Goal: Communication & Community: Answer question/provide support

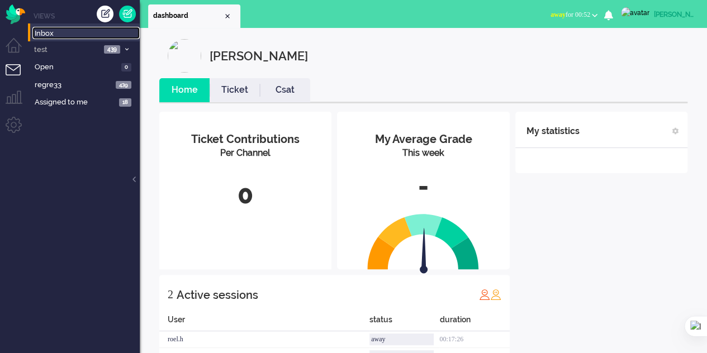
click at [61, 31] on span "Inbox" at bounding box center [87, 34] width 105 height 11
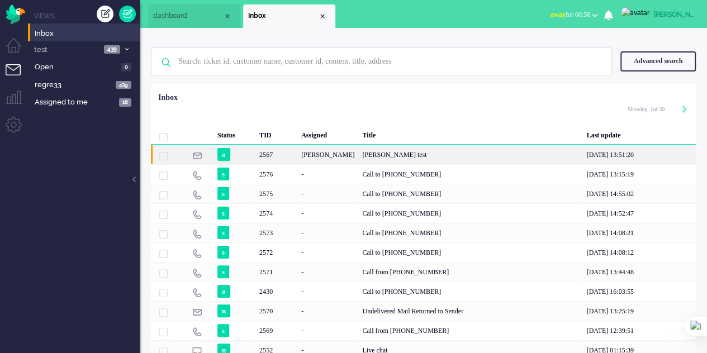
click at [358, 159] on div "[PERSON_NAME] test" at bounding box center [470, 155] width 224 height 20
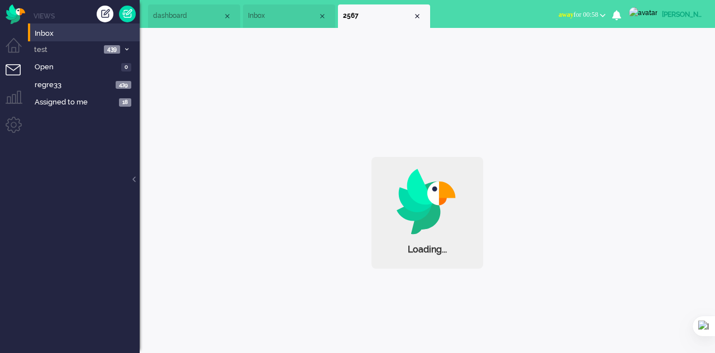
click at [347, 159] on div "Loading..." at bounding box center [428, 213] width 576 height 112
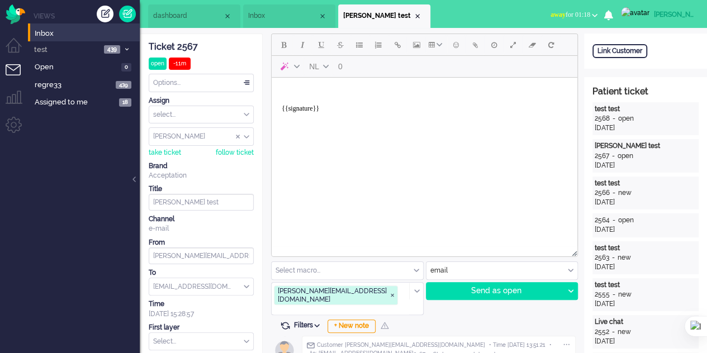
click at [106, 15] on div "Create ticket" at bounding box center [105, 14] width 17 height 17
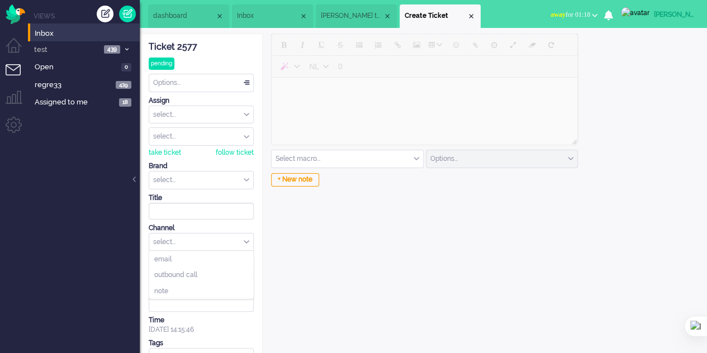
click at [210, 241] on div "select..." at bounding box center [201, 242] width 104 height 17
click at [191, 262] on li "email" at bounding box center [201, 259] width 104 height 16
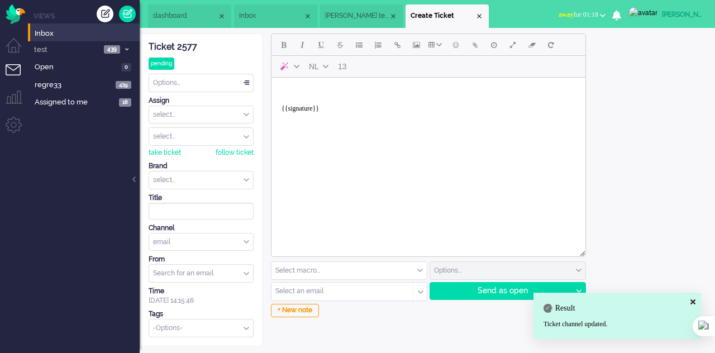
click at [306, 88] on body "{{signature}}" at bounding box center [428, 104] width 305 height 45
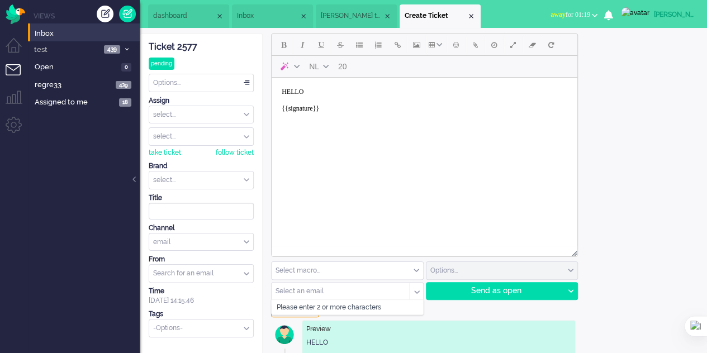
click at [325, 291] on input "text" at bounding box center [336, 292] width 121 height 8
type input "E"
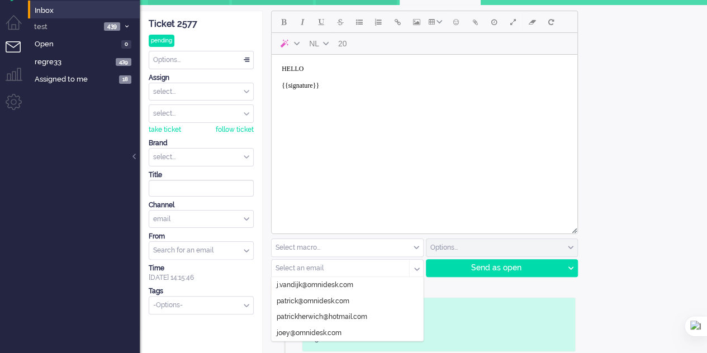
scroll to position [29, 0]
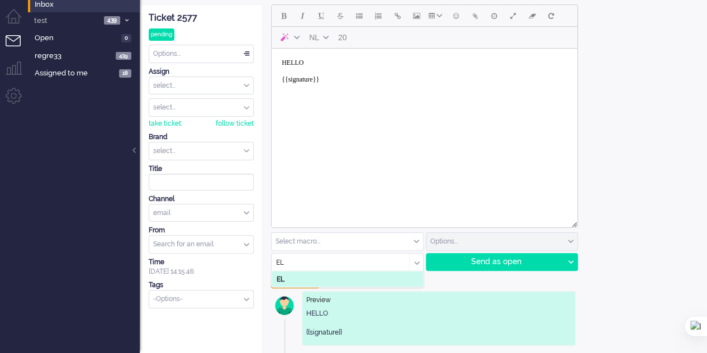
type input "E"
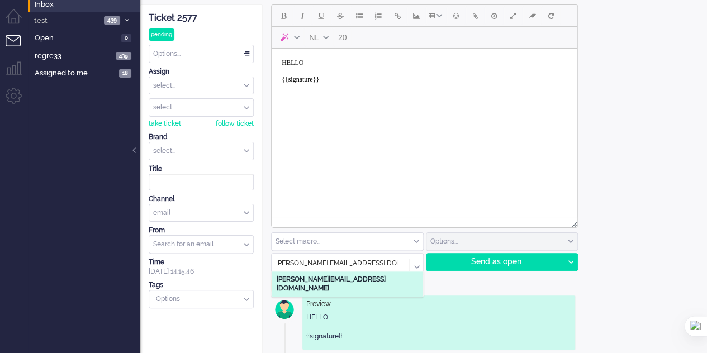
type input "[PERSON_NAME][EMAIL_ADDRESS][DOMAIN_NAME]"
click at [342, 281] on b "[PERSON_NAME][EMAIL_ADDRESS][DOMAIN_NAME]" at bounding box center [331, 284] width 109 height 17
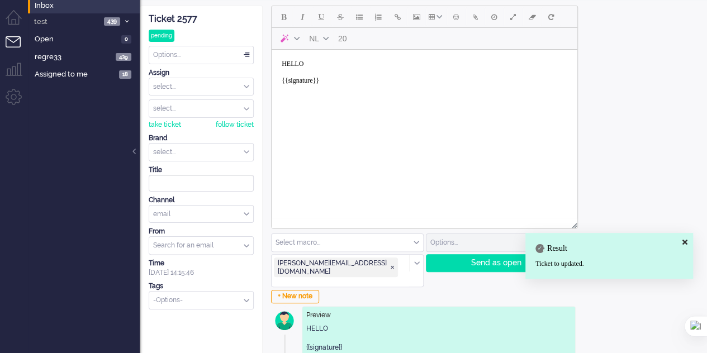
click at [493, 260] on div "Send as open" at bounding box center [494, 263] width 137 height 17
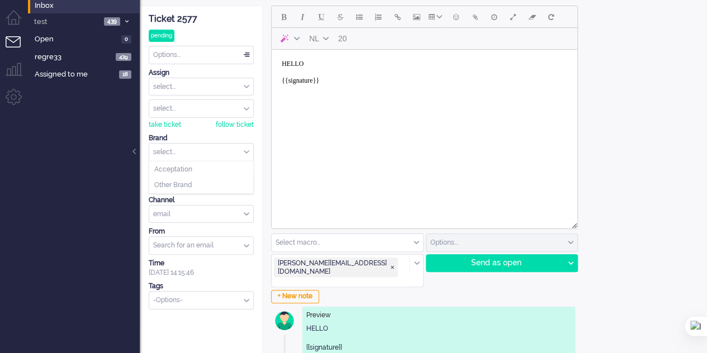
click at [225, 146] on input "text" at bounding box center [201, 152] width 104 height 17
click at [191, 170] on span "Acceptation" at bounding box center [173, 170] width 38 height 10
click at [483, 262] on div "Send as open" at bounding box center [494, 263] width 137 height 17
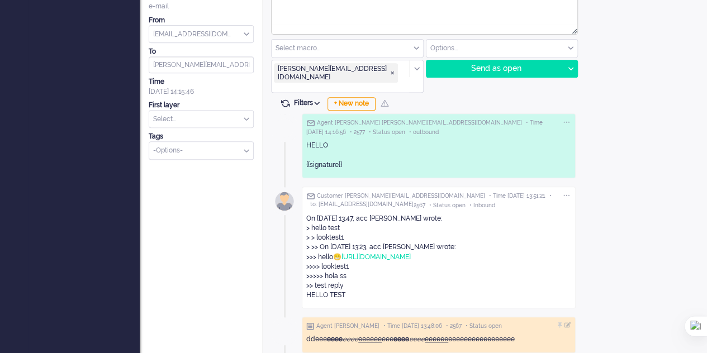
scroll to position [0, 0]
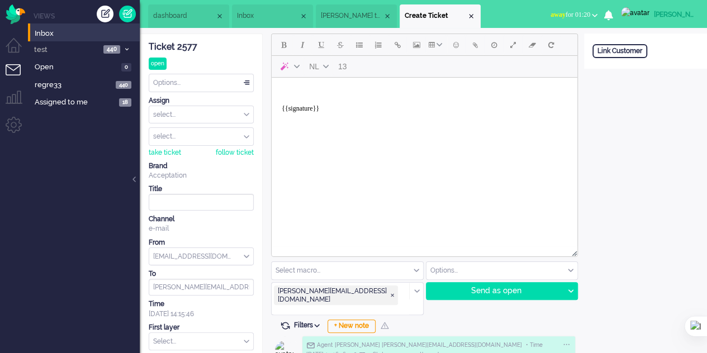
click at [156, 10] on li "dashboard" at bounding box center [188, 15] width 81 height 23
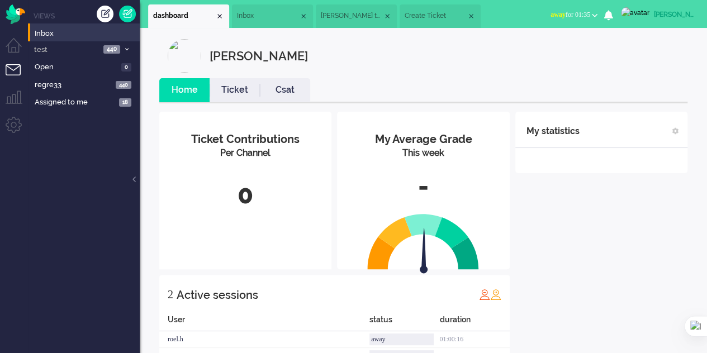
click at [350, 18] on span "[PERSON_NAME] test" at bounding box center [352, 16] width 62 height 10
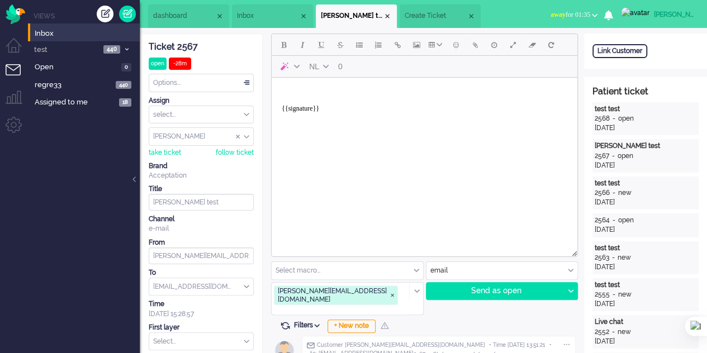
click at [426, 15] on span "Create Ticket" at bounding box center [436, 16] width 62 height 10
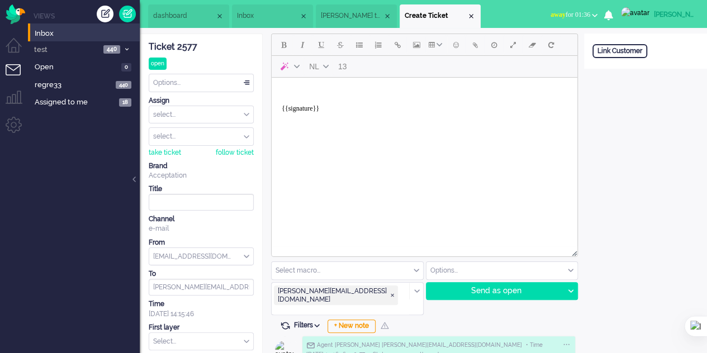
click at [339, 96] on body "{{signature}}" at bounding box center [424, 104] width 297 height 45
click at [495, 290] on div "Send as open" at bounding box center [494, 291] width 137 height 17
click at [347, 17] on span "[PERSON_NAME] test" at bounding box center [352, 16] width 62 height 10
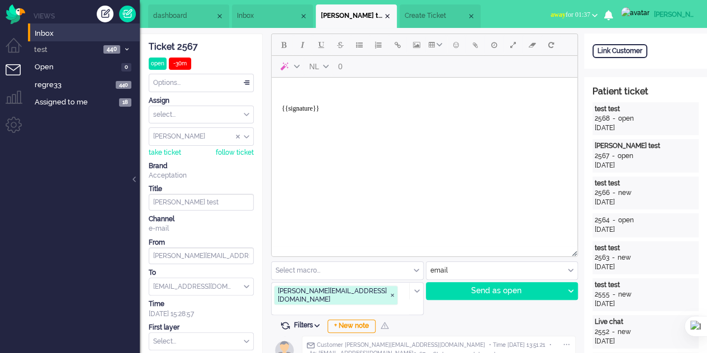
click at [237, 18] on li "Inbox" at bounding box center [272, 15] width 81 height 23
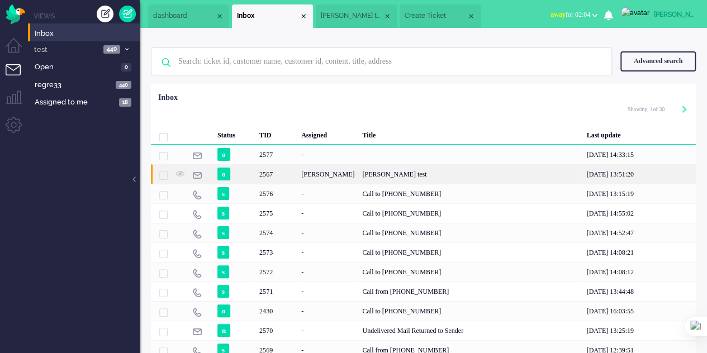
click at [181, 12] on span "dashboard" at bounding box center [184, 16] width 62 height 10
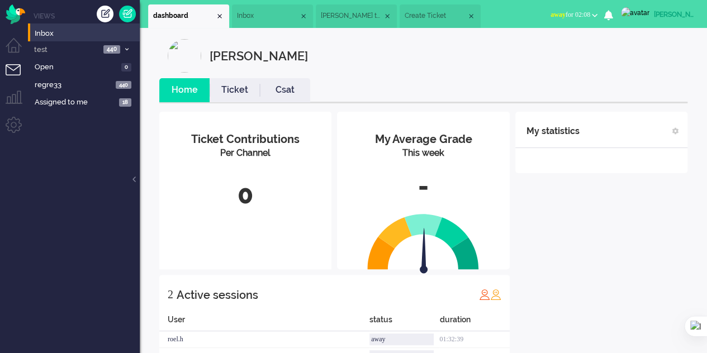
click at [334, 11] on span "[PERSON_NAME] test" at bounding box center [352, 16] width 62 height 10
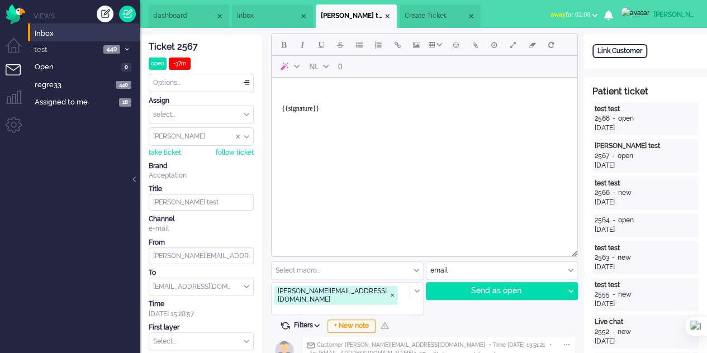
click at [311, 93] on body "{{signature}}" at bounding box center [424, 104] width 297 height 45
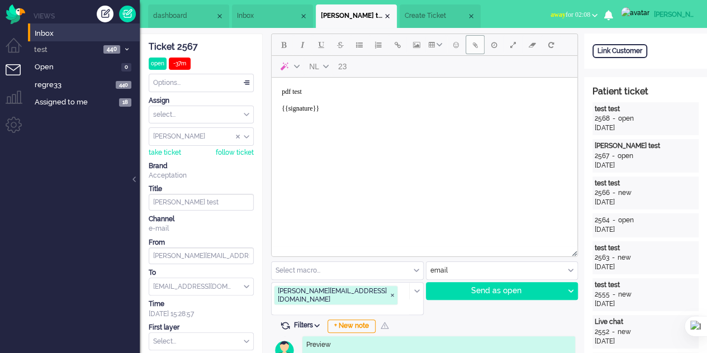
click at [472, 50] on button "Add attachment" at bounding box center [475, 44] width 19 height 19
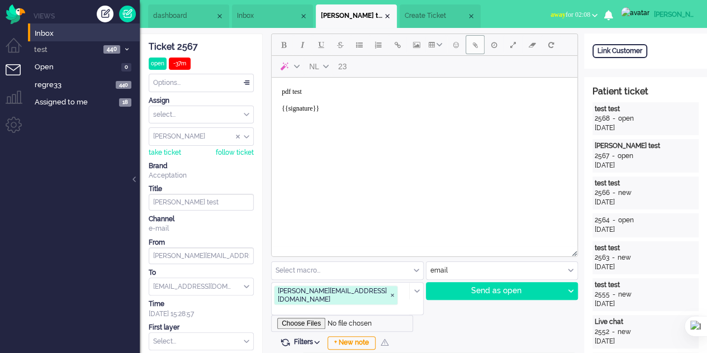
click at [472, 50] on button "Add attachment" at bounding box center [475, 44] width 19 height 19
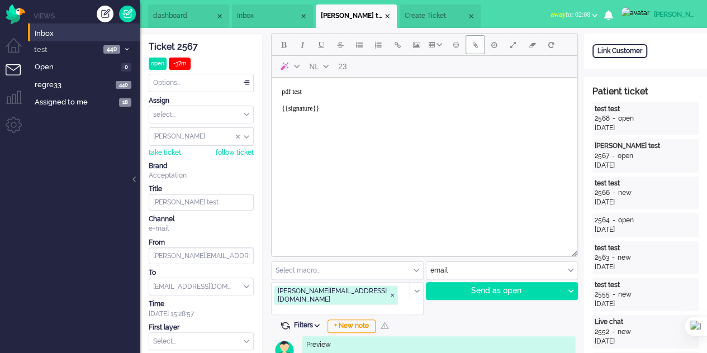
click at [472, 50] on button "Add attachment" at bounding box center [475, 44] width 19 height 19
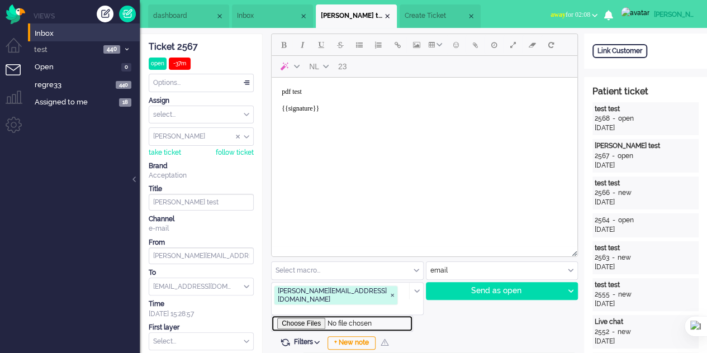
click at [312, 315] on input "file" at bounding box center [342, 323] width 142 height 17
type input "C:\fakepath\2mb.pdf"
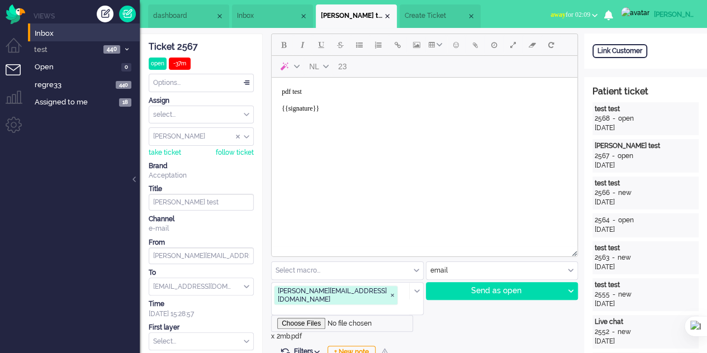
click at [481, 293] on div "Send as open" at bounding box center [494, 291] width 137 height 17
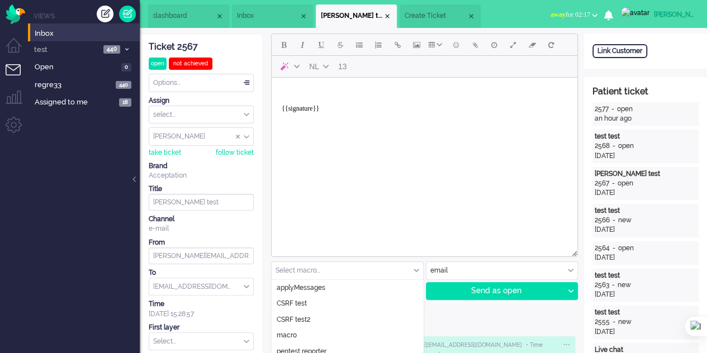
click at [420, 269] on input "text" at bounding box center [347, 270] width 151 height 17
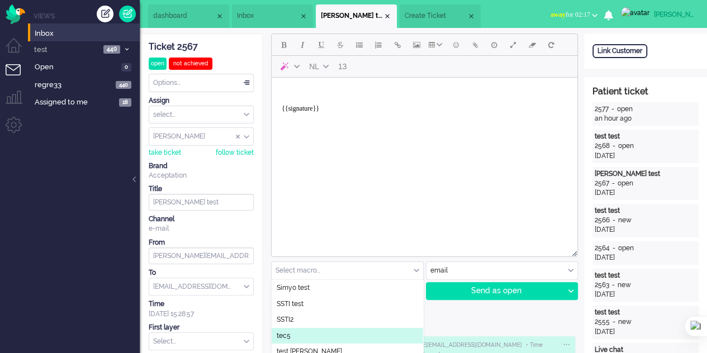
scroll to position [56, 0]
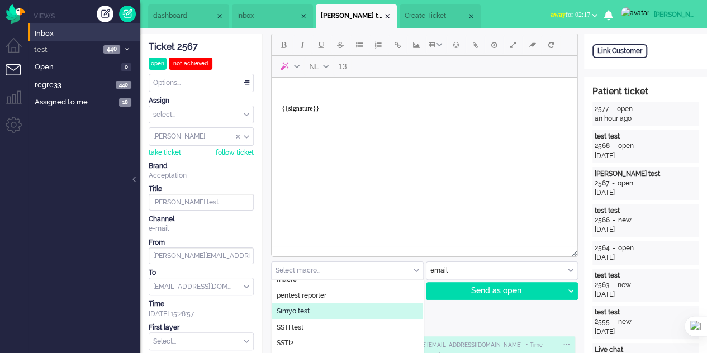
click at [298, 311] on span "Simyo test" at bounding box center [293, 312] width 33 height 10
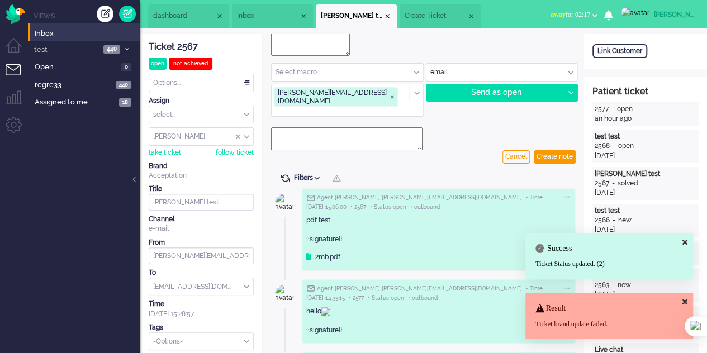
click at [392, 14] on div "Close tab" at bounding box center [387, 16] width 9 height 9
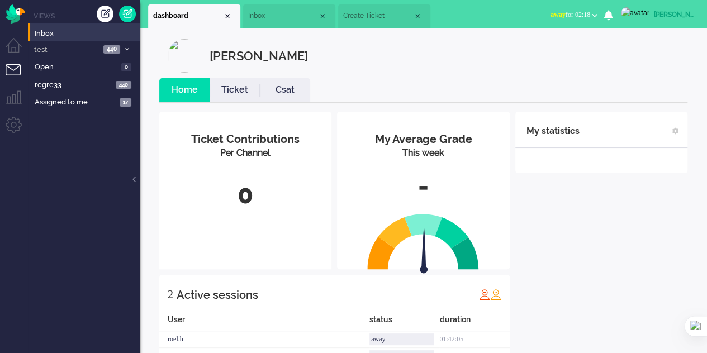
click at [363, 16] on span "Create Ticket" at bounding box center [378, 16] width 70 height 10
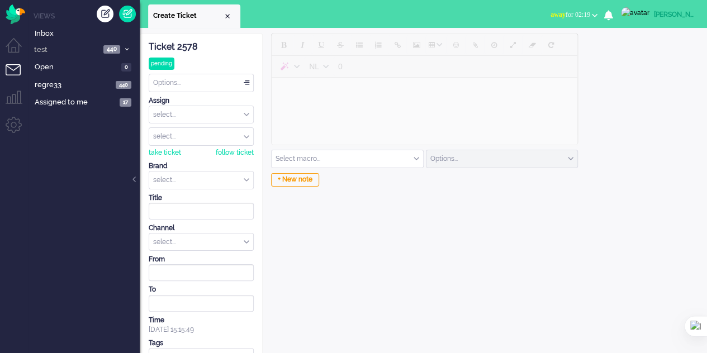
click at [189, 176] on input "text" at bounding box center [201, 180] width 104 height 17
click at [190, 197] on span "Acceptation" at bounding box center [173, 198] width 38 height 10
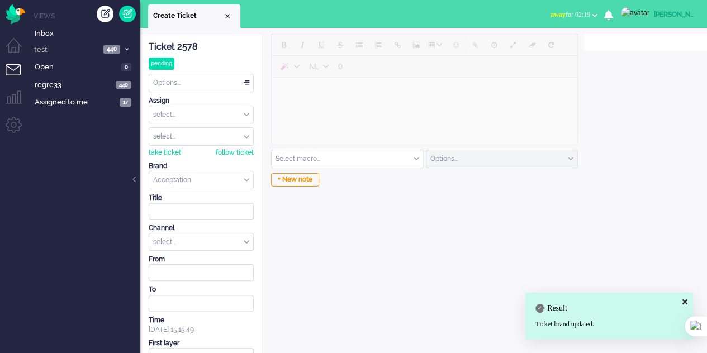
click at [247, 237] on div "select..." at bounding box center [201, 242] width 104 height 17
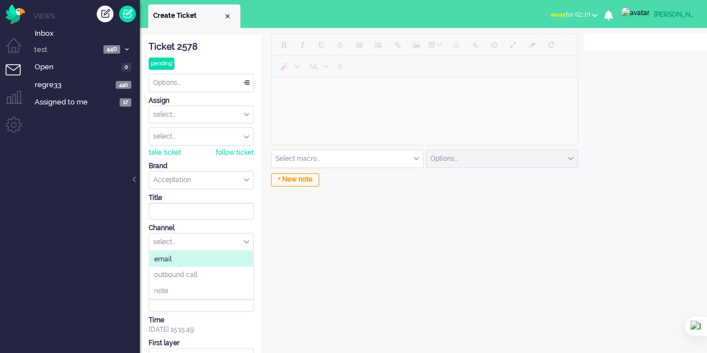
click at [177, 257] on li "email" at bounding box center [201, 259] width 104 height 16
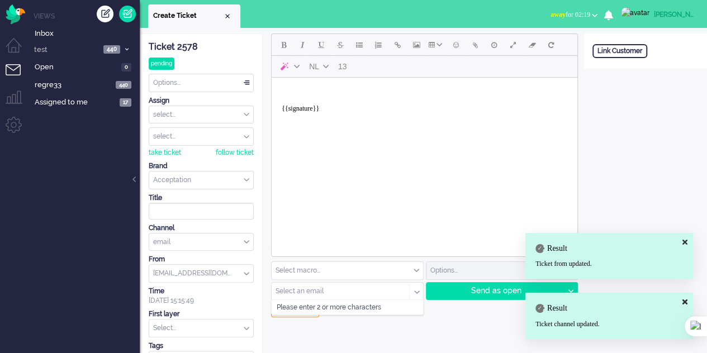
click at [310, 288] on input "text" at bounding box center [336, 292] width 121 height 8
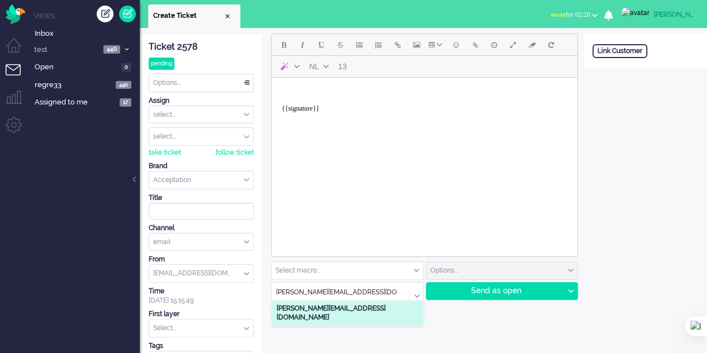
type input "[PERSON_NAME][EMAIL_ADDRESS][DOMAIN_NAME]"
click at [336, 310] on b "[PERSON_NAME][EMAIL_ADDRESS][DOMAIN_NAME]" at bounding box center [331, 313] width 109 height 17
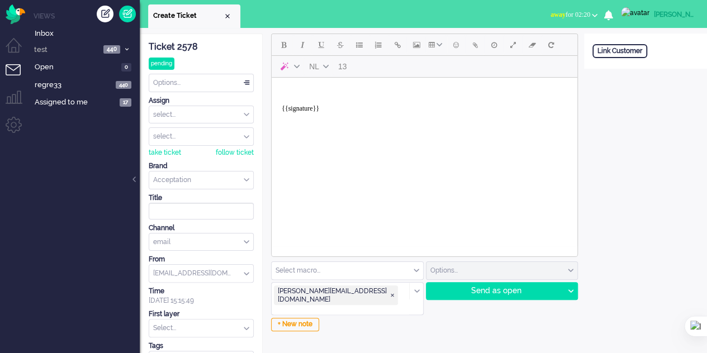
click at [318, 89] on body "{{signature}}" at bounding box center [424, 104] width 297 height 45
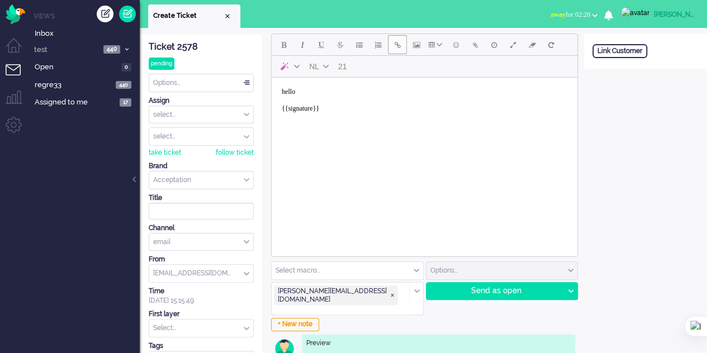
click at [391, 49] on button "Insert/edit link" at bounding box center [397, 44] width 19 height 19
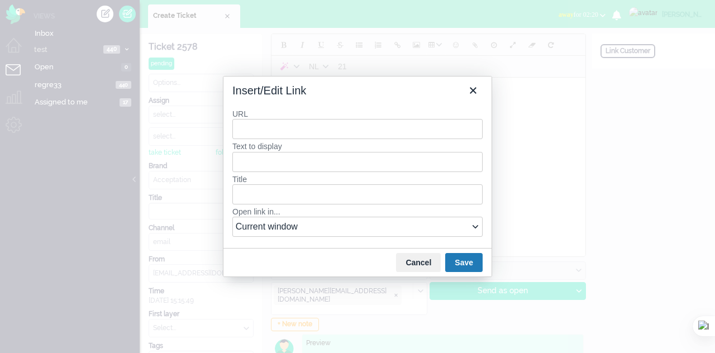
type input "e"
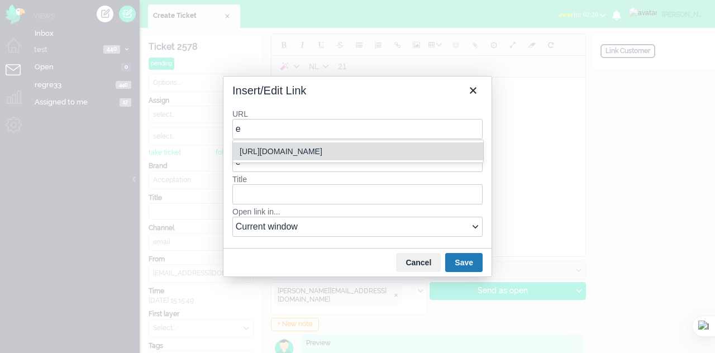
click at [274, 150] on div "[URL][DOMAIN_NAME]" at bounding box center [359, 151] width 239 height 13
type input "[URL][DOMAIN_NAME]"
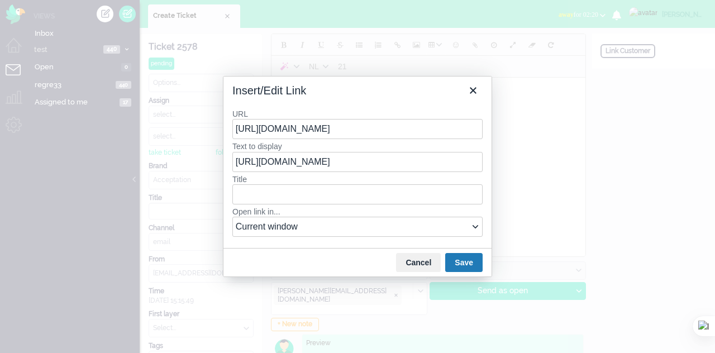
click at [463, 262] on button "Save" at bounding box center [463, 262] width 37 height 19
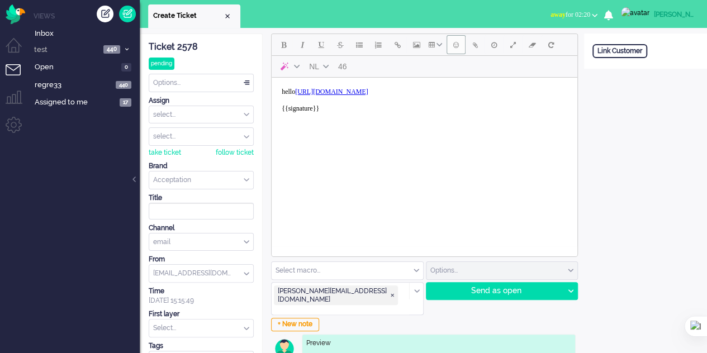
click at [454, 50] on button "Emoticons" at bounding box center [456, 44] width 19 height 19
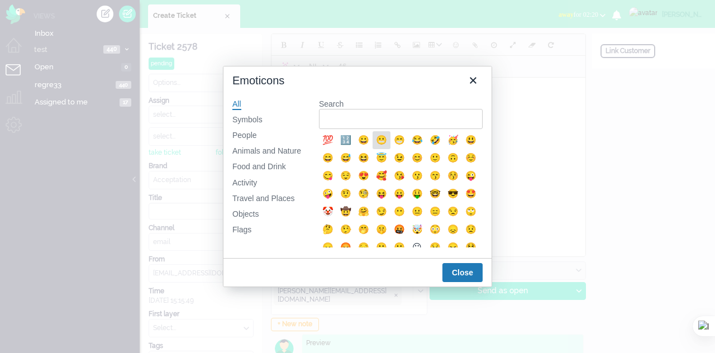
drag, startPoint x: 112, startPoint y: 61, endPoint x: 384, endPoint y: 139, distance: 282.5
click at [384, 139] on div "😬" at bounding box center [381, 140] width 13 height 13
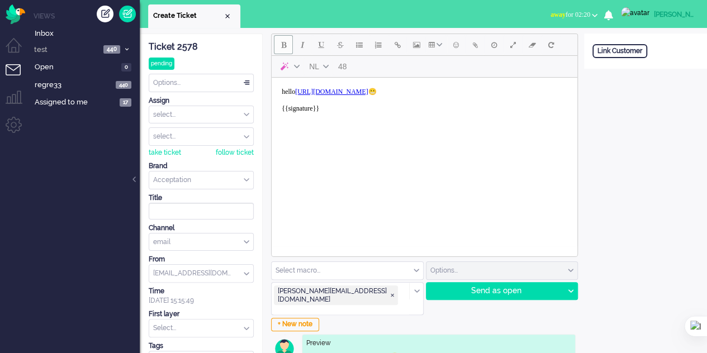
click at [285, 50] on button "Bold" at bounding box center [283, 44] width 19 height 19
click at [303, 49] on span "Italic" at bounding box center [303, 44] width 4 height 9
click at [322, 47] on span "Underline" at bounding box center [322, 44] width 6 height 9
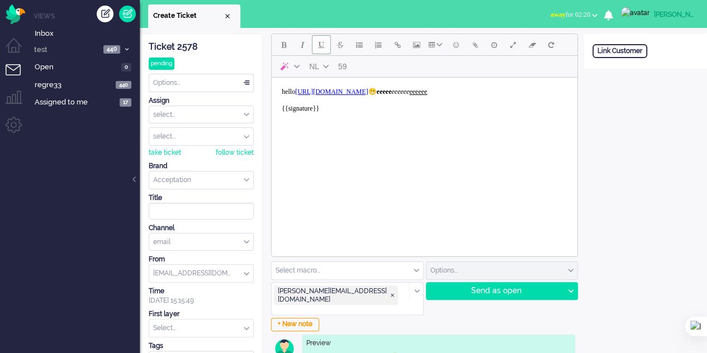
click at [322, 47] on span "Underline" at bounding box center [322, 44] width 6 height 9
click at [338, 52] on button "Strikethrough" at bounding box center [340, 44] width 19 height 19
click at [339, 50] on button "Strikethrough" at bounding box center [340, 44] width 19 height 19
click at [363, 48] on button "Bullet list" at bounding box center [359, 44] width 19 height 19
click at [382, 45] on button "Numbered list" at bounding box center [378, 44] width 19 height 19
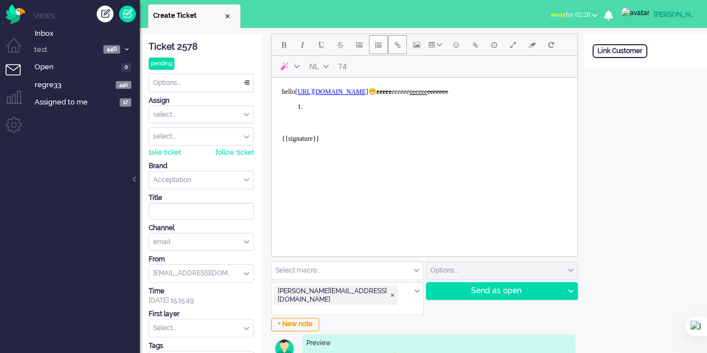
click at [401, 49] on button "Insert/edit link" at bounding box center [397, 44] width 19 height 19
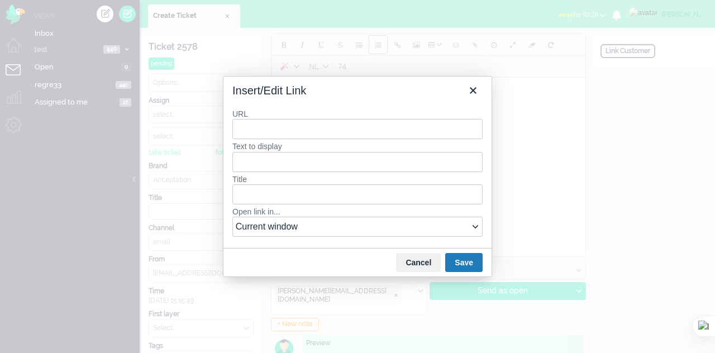
type input "e"
click at [278, 146] on div "[URL][DOMAIN_NAME]" at bounding box center [359, 151] width 239 height 13
type input "[URL][DOMAIN_NAME]"
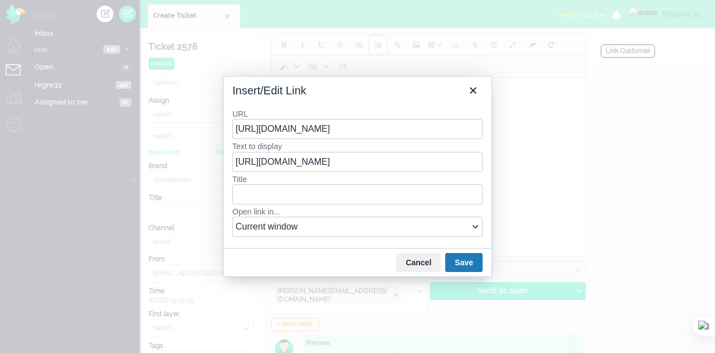
click at [464, 263] on button "Save" at bounding box center [463, 262] width 37 height 19
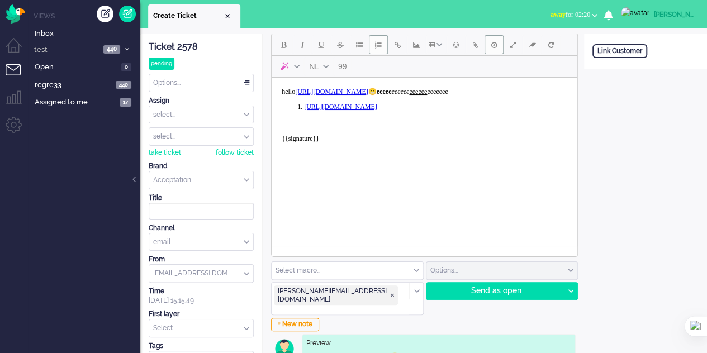
click at [493, 46] on span "Delay message" at bounding box center [494, 44] width 6 height 9
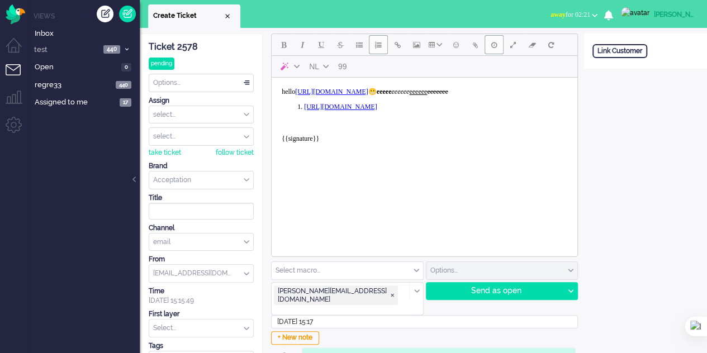
scroll to position [66, 0]
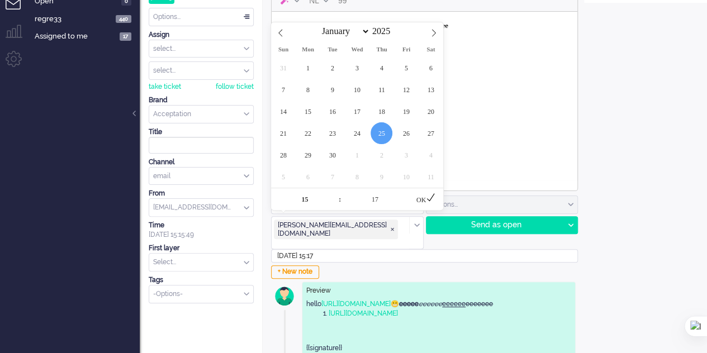
click at [335, 249] on input "2025-09-25 15:17" at bounding box center [424, 255] width 307 height 13
click at [404, 192] on span at bounding box center [405, 193] width 8 height 11
type input "2025-09-25 15:22"
type input "22"
click at [424, 200] on div "OK" at bounding box center [426, 199] width 35 height 22
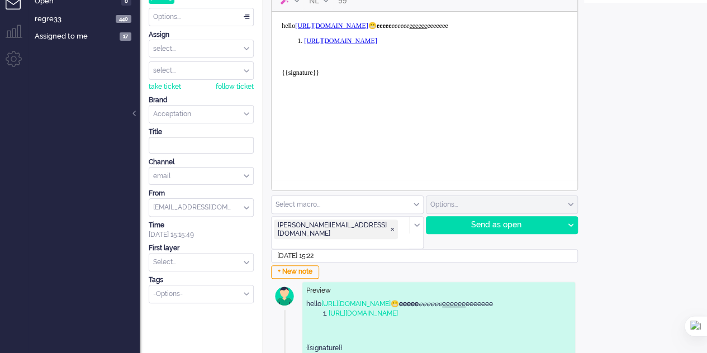
click at [333, 63] on body "hello https://elainedesigns.es/ 😬 eeeee eeeeee eeeeee eeeeeee ﻿ https://elained…" at bounding box center [424, 53] width 297 height 75
click at [506, 225] on div "Send as open" at bounding box center [494, 225] width 137 height 17
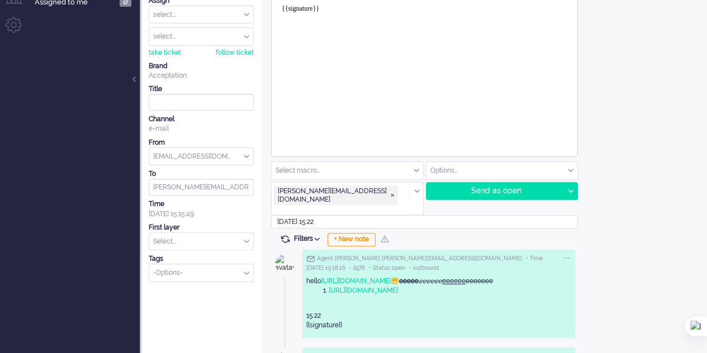
scroll to position [0, 0]
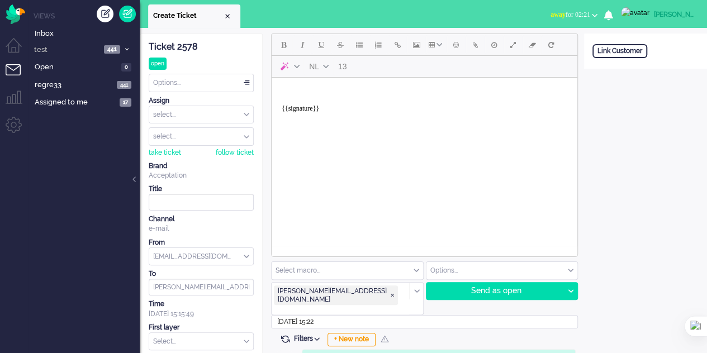
click at [469, 288] on div "Send as open" at bounding box center [494, 291] width 137 height 17
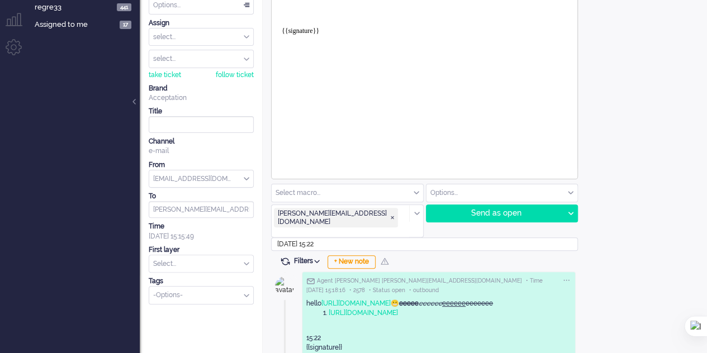
scroll to position [168, 0]
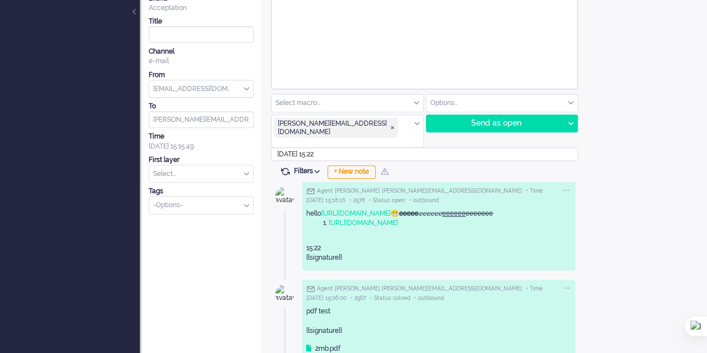
click at [355, 165] on div "+ New note" at bounding box center [352, 171] width 48 height 13
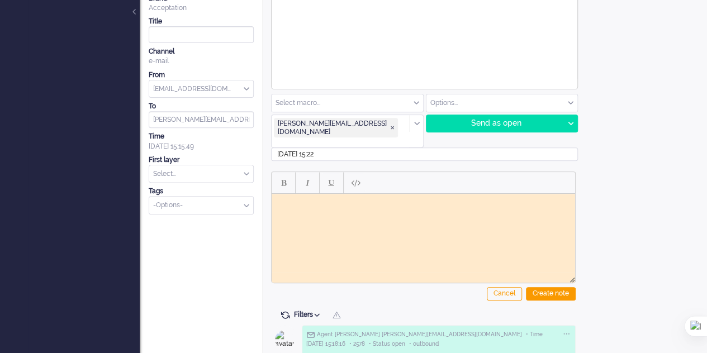
scroll to position [0, 0]
click at [305, 199] on body "Rich Text Area. Press ALT-0 for help." at bounding box center [423, 202] width 295 height 8
click at [304, 173] on button "Italic" at bounding box center [307, 182] width 19 height 19
click at [305, 173] on button "Italic" at bounding box center [307, 182] width 19 height 19
click at [278, 173] on button "Bold" at bounding box center [283, 182] width 19 height 19
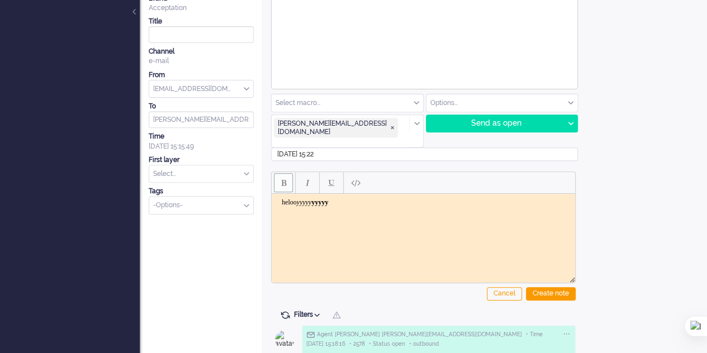
drag, startPoint x: 278, startPoint y: 168, endPoint x: 303, endPoint y: 169, distance: 25.7
click at [283, 173] on button "Bold" at bounding box center [283, 182] width 19 height 19
click at [330, 178] on span "Underline" at bounding box center [332, 182] width 6 height 9
drag, startPoint x: 330, startPoint y: 167, endPoint x: 373, endPoint y: 167, distance: 43.0
click at [331, 178] on span "Underline" at bounding box center [332, 182] width 6 height 9
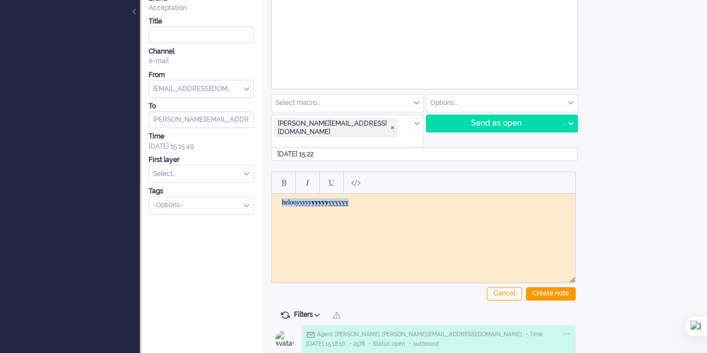
drag, startPoint x: 375, startPoint y: 203, endPoint x: 494, endPoint y: 376, distance: 209.3
click at [272, 198] on html "heloo yyyyy yyyyy yyyyyy ﻿" at bounding box center [423, 202] width 303 height 17
copy body "heloo yyyyy yyyyy yyyyyy"
click at [382, 205] on body "heloo yyyyy yyyyy yyyyyy" at bounding box center [423, 202] width 295 height 8
drag, startPoint x: 326, startPoint y: 172, endPoint x: 348, endPoint y: 174, distance: 21.9
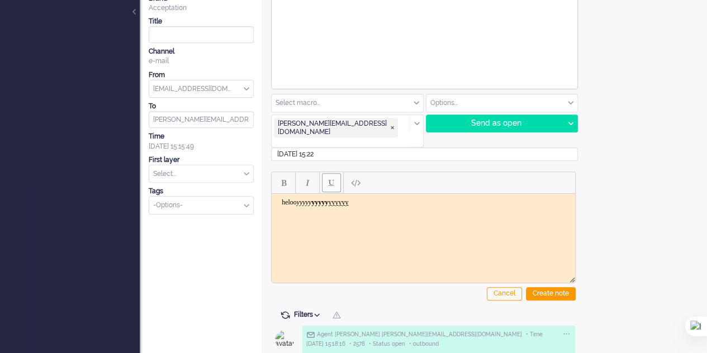
click at [326, 173] on button "Underline" at bounding box center [331, 182] width 19 height 19
click at [349, 173] on button "Paste plain text" at bounding box center [355, 182] width 19 height 19
click at [550, 287] on div "Create note" at bounding box center [551, 293] width 50 height 13
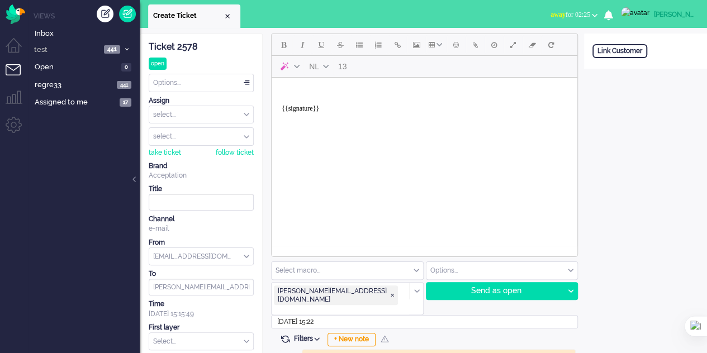
click at [104, 13] on div "Create ticket" at bounding box center [105, 14] width 17 height 17
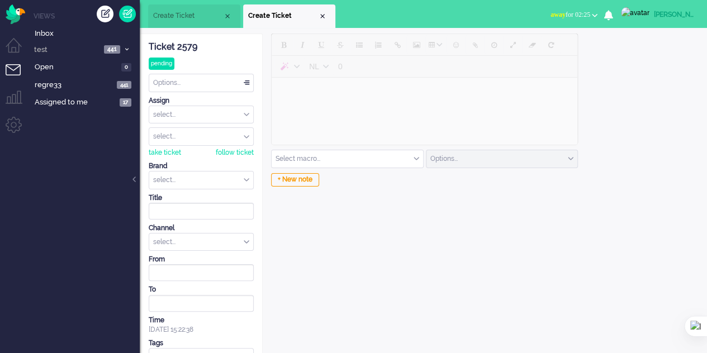
click at [287, 178] on div "+ New note" at bounding box center [295, 179] width 48 height 13
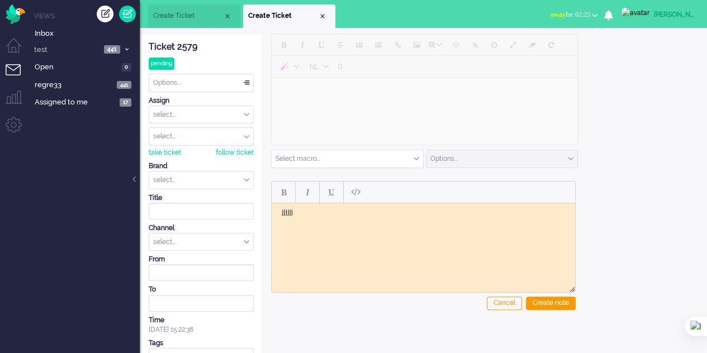
click at [559, 302] on div "Create note" at bounding box center [551, 303] width 50 height 13
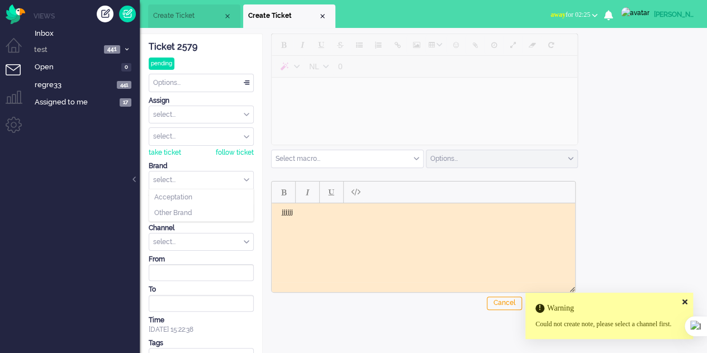
click at [178, 173] on input "text" at bounding box center [201, 180] width 104 height 17
click at [181, 200] on span "Acceptation" at bounding box center [173, 198] width 38 height 10
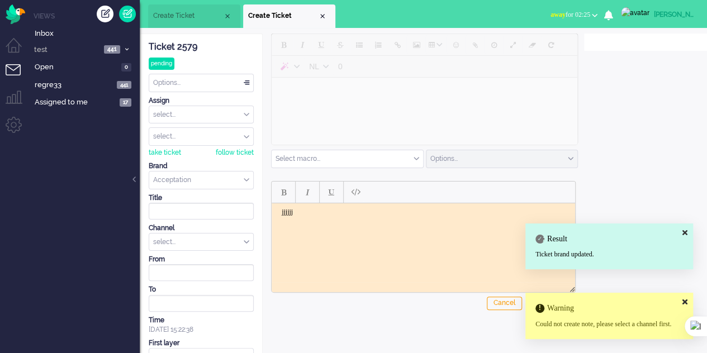
click at [218, 235] on div "select..." at bounding box center [201, 242] width 104 height 17
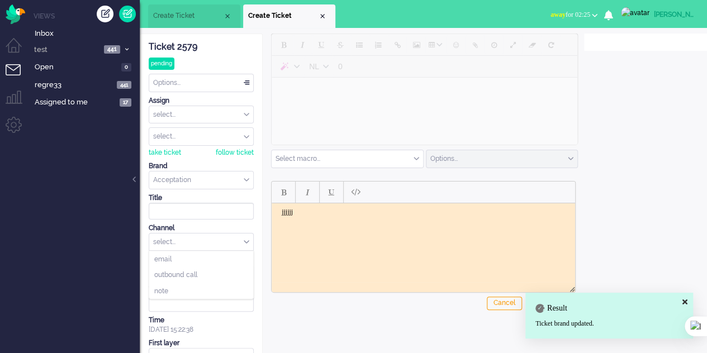
click at [391, 220] on html "jjjjjj" at bounding box center [423, 211] width 303 height 17
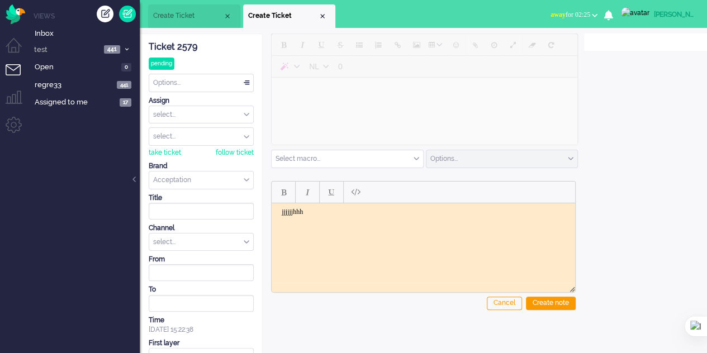
click at [556, 302] on div "Create note" at bounding box center [551, 303] width 50 height 13
click at [218, 240] on div "select..." at bounding box center [201, 242] width 104 height 17
click at [189, 288] on li "note" at bounding box center [201, 291] width 104 height 16
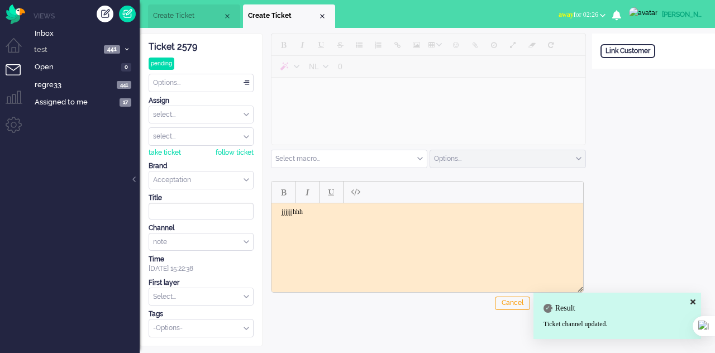
click at [549, 301] on div "Result Ticket channel updated." at bounding box center [618, 316] width 168 height 46
click at [695, 300] on icon at bounding box center [693, 301] width 5 height 7
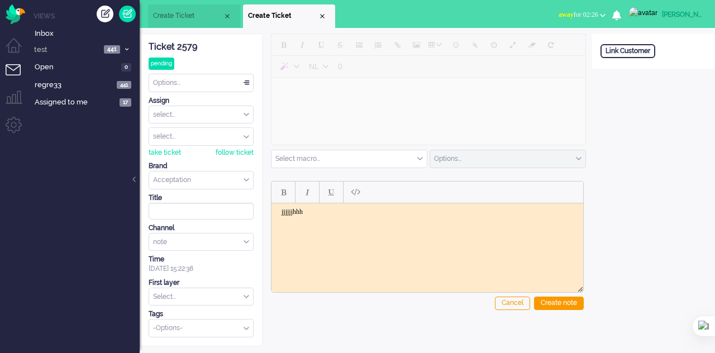
click at [695, 300] on div "Open custom software Link Customer" at bounding box center [653, 190] width 123 height 313
click at [556, 298] on div "Create note" at bounding box center [559, 303] width 50 height 13
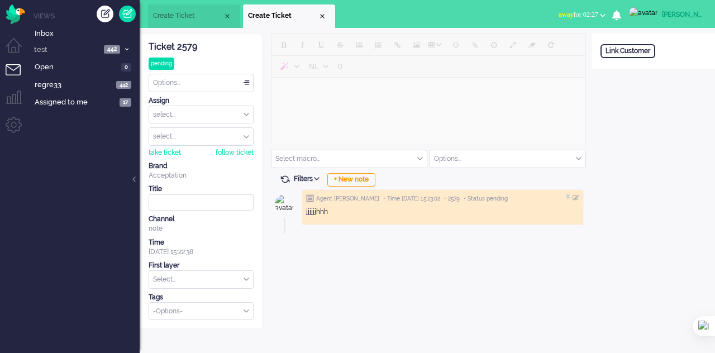
click at [13, 120] on li "Admin menu" at bounding box center [18, 129] width 25 height 25
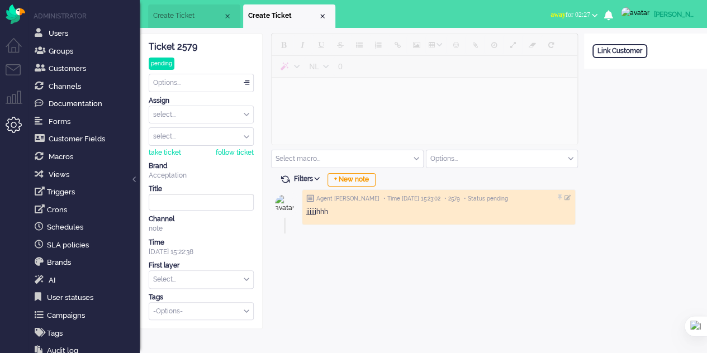
click at [63, 164] on li "Macros" at bounding box center [84, 156] width 112 height 18
click at [60, 156] on span "Macros" at bounding box center [61, 157] width 25 height 8
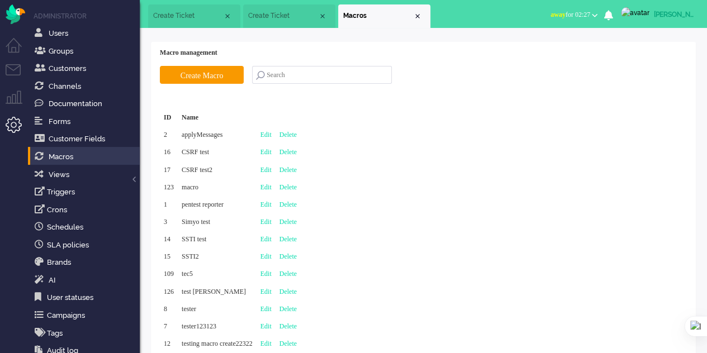
click at [272, 187] on link "Edit" at bounding box center [265, 187] width 11 height 8
type input "macro"
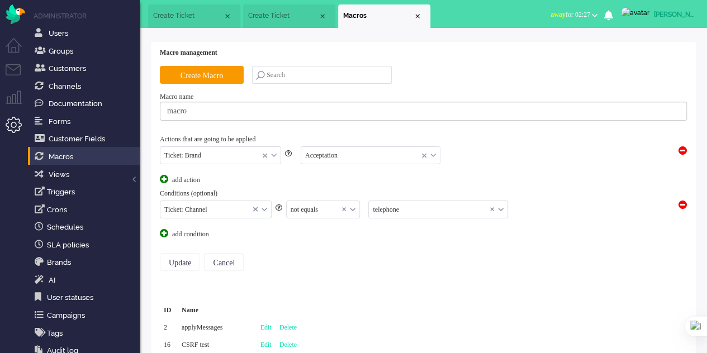
click at [686, 202] on span at bounding box center [682, 205] width 8 height 8
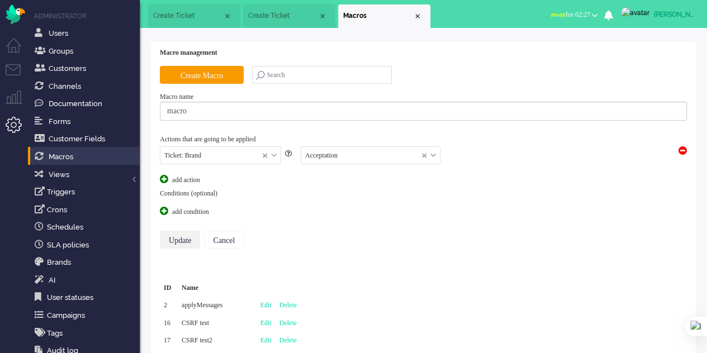
click at [179, 235] on input "Update" at bounding box center [180, 240] width 40 height 18
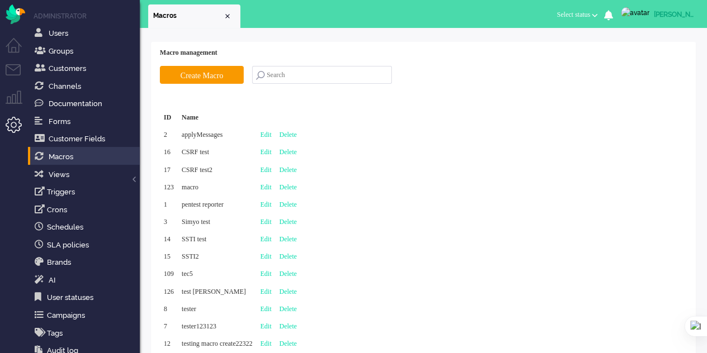
click at [16, 68] on li "Tickets menu" at bounding box center [18, 76] width 25 height 25
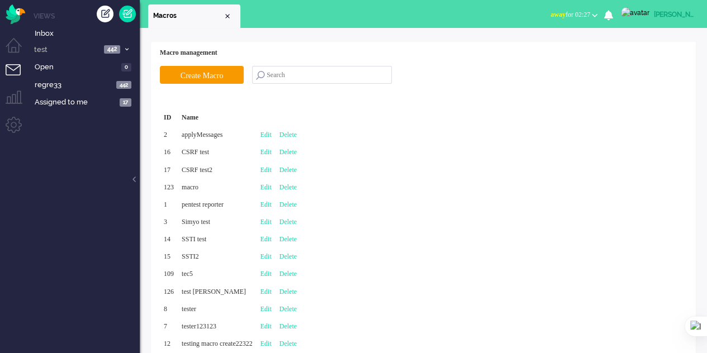
click at [103, 15] on div "Create ticket" at bounding box center [105, 14] width 17 height 17
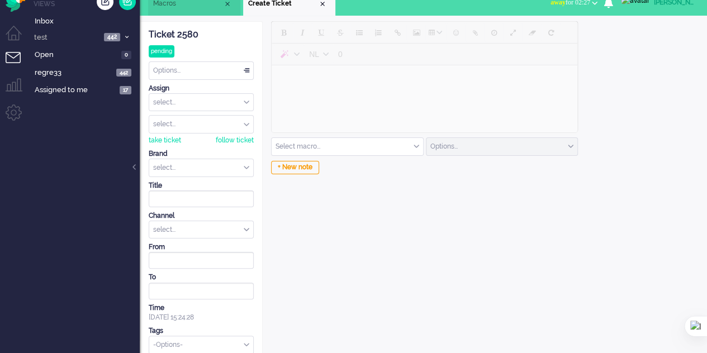
scroll to position [19, 0]
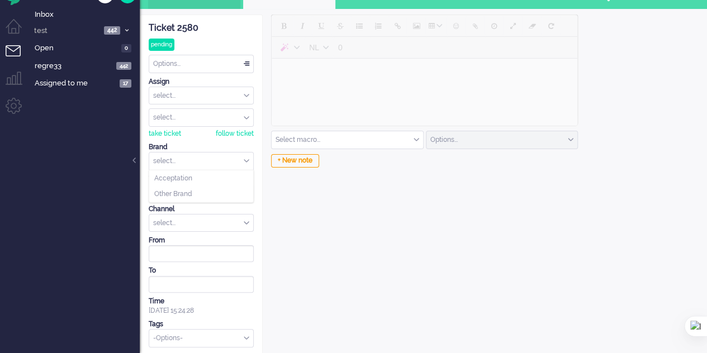
click at [226, 154] on input "text" at bounding box center [201, 161] width 104 height 17
drag, startPoint x: 443, startPoint y: 239, endPoint x: 408, endPoint y: 188, distance: 61.1
click at [429, 235] on div "NL 0 Select macro... applyMessages CSRF test CSRF test2 macro pentest reporter …" at bounding box center [423, 186] width 321 height 342
click at [415, 134] on input "text" at bounding box center [347, 139] width 151 height 17
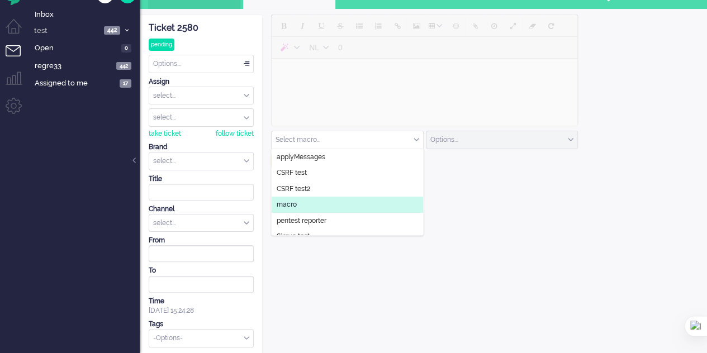
click at [290, 204] on span "macro" at bounding box center [287, 205] width 20 height 10
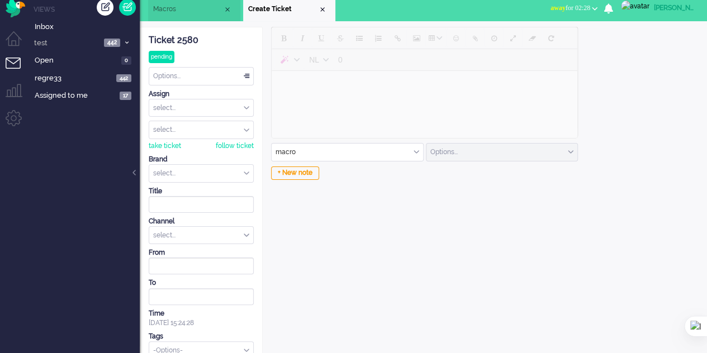
scroll to position [0, 0]
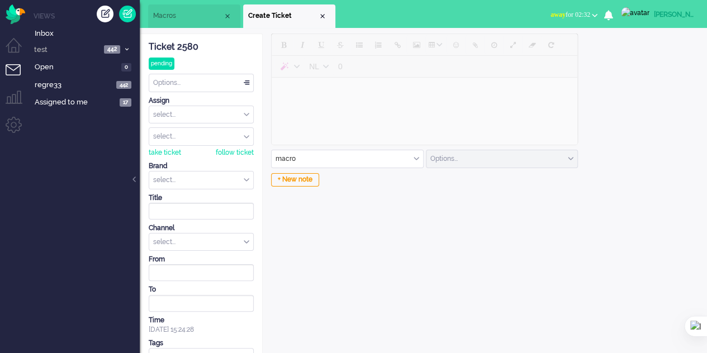
click at [323, 19] on div "Close tab" at bounding box center [322, 16] width 9 height 9
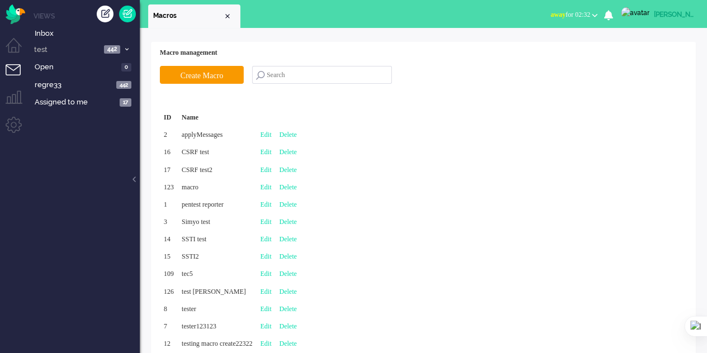
click at [227, 15] on div "Close tab" at bounding box center [227, 16] width 9 height 9
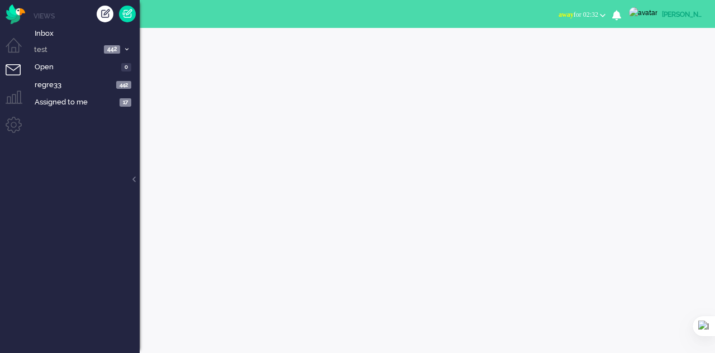
click at [132, 13] on link at bounding box center [127, 14] width 17 height 17
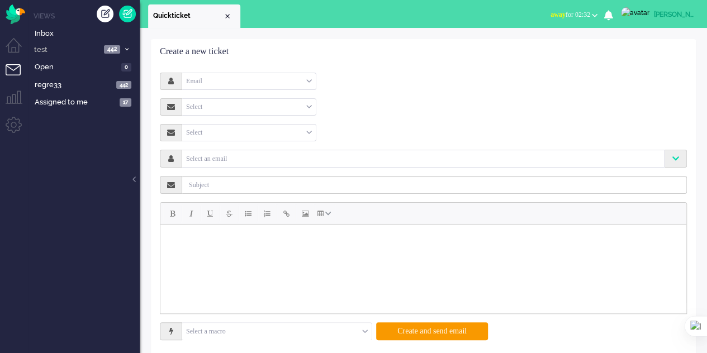
click at [301, 80] on div "Email" at bounding box center [249, 81] width 134 height 17
click at [222, 98] on li "Email" at bounding box center [249, 99] width 134 height 16
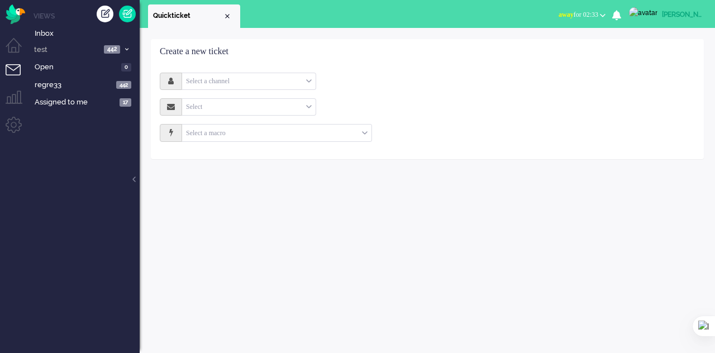
click at [258, 219] on div "Create a new ticket Select a channel Email Telephone Note Select Select Accepta…" at bounding box center [428, 190] width 576 height 325
click at [274, 80] on div "Select a channel" at bounding box center [249, 81] width 134 height 17
click at [203, 102] on span "Email" at bounding box center [195, 99] width 16 height 10
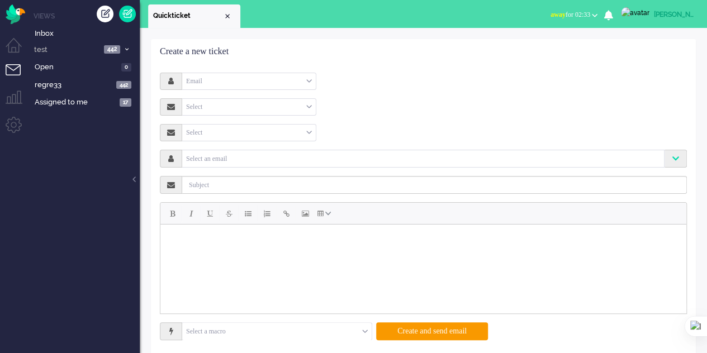
click at [221, 106] on div "Select" at bounding box center [249, 106] width 134 height 17
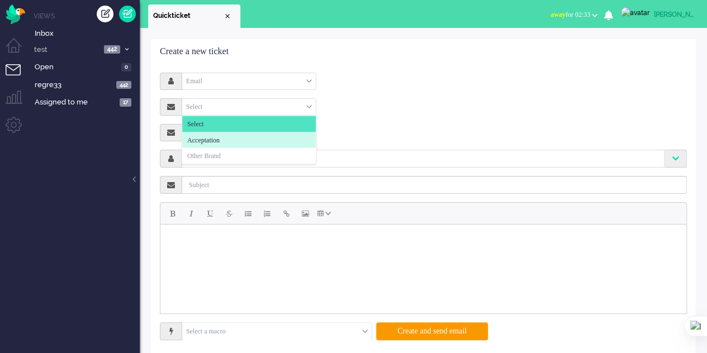
click at [218, 136] on span "Acceptation" at bounding box center [203, 140] width 32 height 10
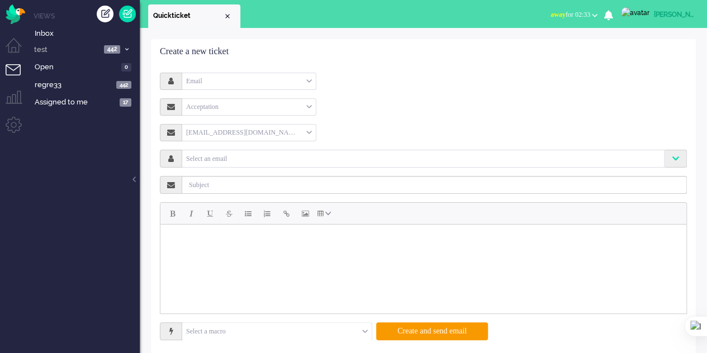
click at [241, 159] on input "text" at bounding box center [422, 159] width 477 height 10
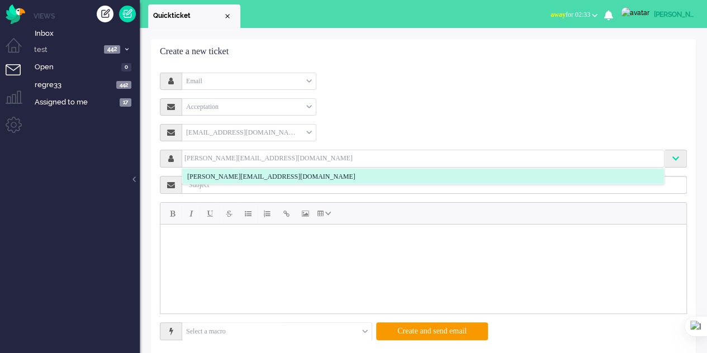
type input "[PERSON_NAME][EMAIL_ADDRESS][DOMAIN_NAME]"
click at [257, 178] on span "[PERSON_NAME][EMAIL_ADDRESS][DOMAIN_NAME]" at bounding box center [271, 177] width 168 height 10
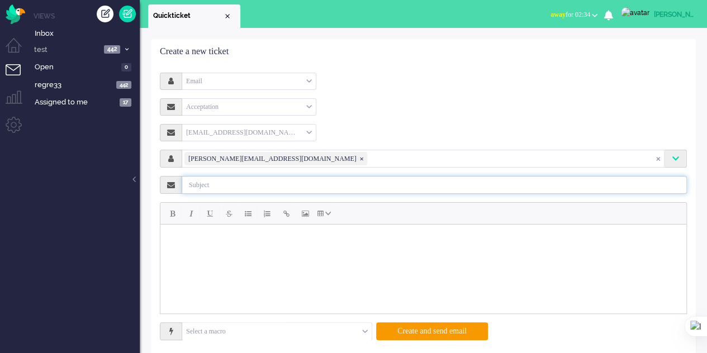
click at [242, 189] on input "text" at bounding box center [434, 185] width 505 height 18
type input "test test"
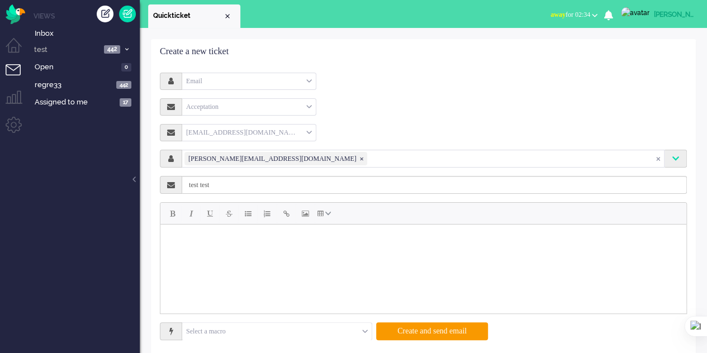
click at [230, 241] on body "Rich Text Area. Press ALT-0 for help." at bounding box center [423, 238] width 517 height 19
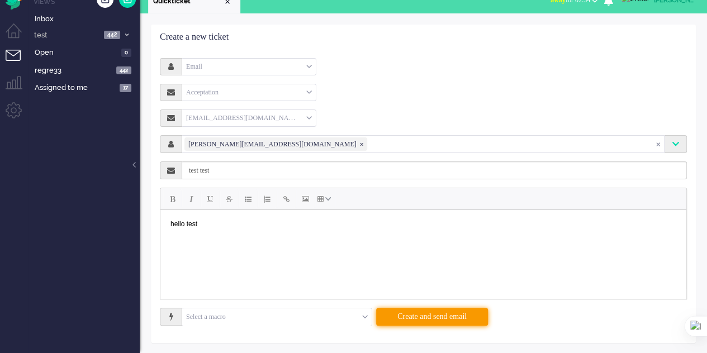
click at [434, 320] on button "Create and send email" at bounding box center [432, 317] width 112 height 18
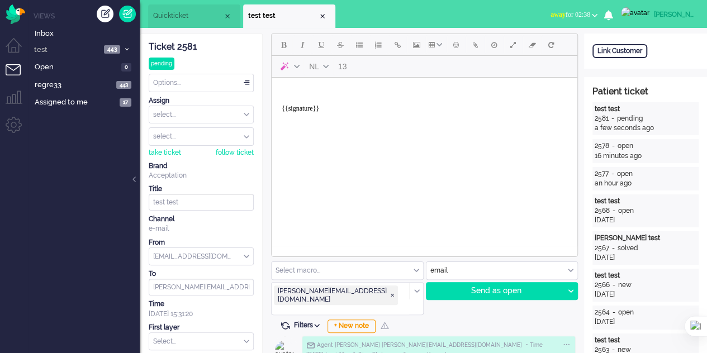
click at [323, 16] on div "Close tab" at bounding box center [322, 16] width 9 height 9
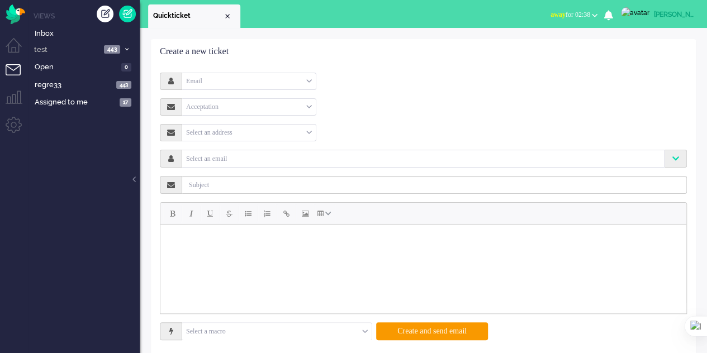
click at [226, 15] on div "Close tab" at bounding box center [227, 16] width 9 height 9
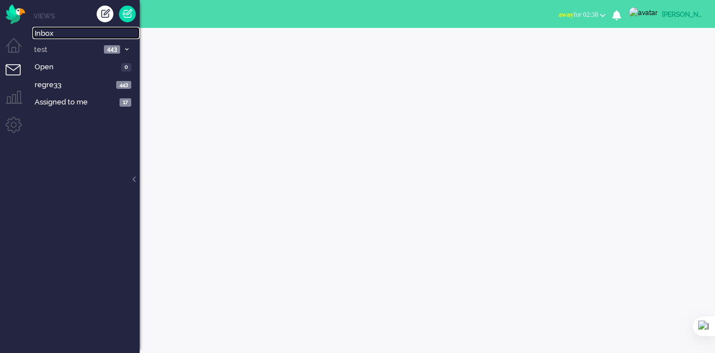
click at [51, 31] on span "Inbox" at bounding box center [87, 34] width 105 height 11
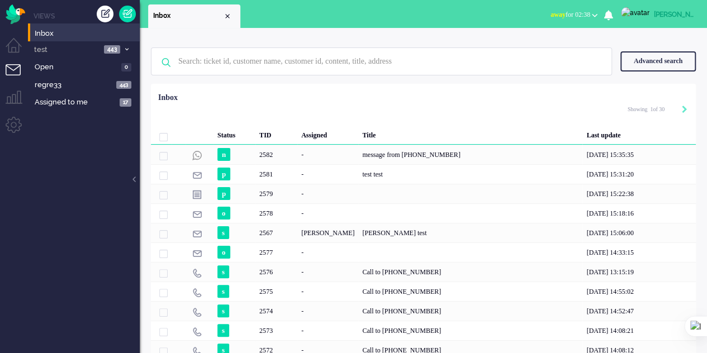
click at [313, 154] on div "-" at bounding box center [327, 155] width 61 height 20
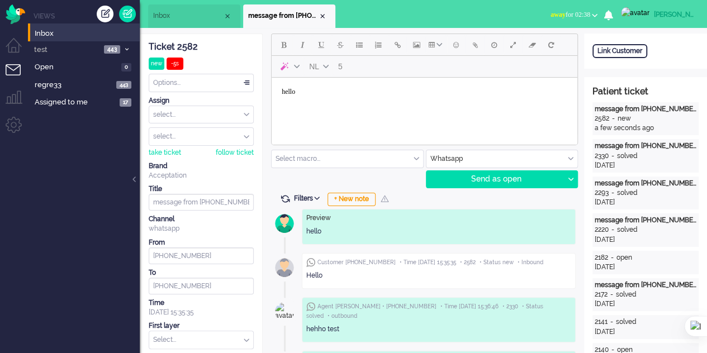
click at [477, 173] on div "Send as open" at bounding box center [494, 179] width 137 height 17
click at [502, 177] on div "Send as open" at bounding box center [494, 179] width 137 height 17
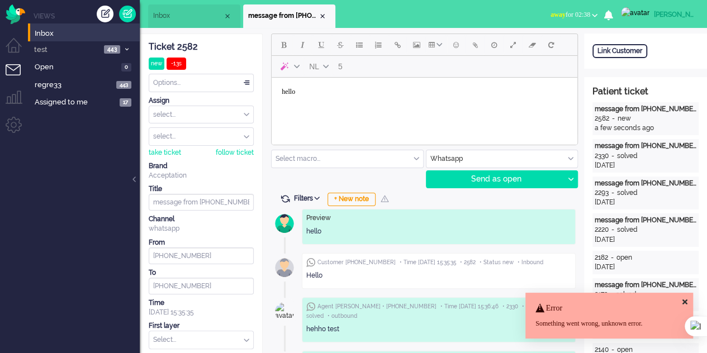
click at [502, 177] on div "Send as open" at bounding box center [494, 179] width 137 height 17
